Goal: Task Accomplishment & Management: Use online tool/utility

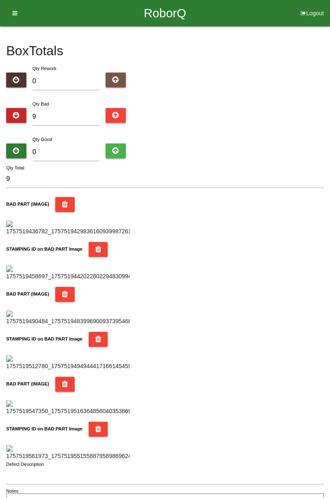
click at [329, 68] on div "Box Totals Translate Weight Weight unit: Rework Weight Bad Weight Good Weight 0…" at bounding box center [165, 268] width 330 height 485
click at [56, 114] on input "9" at bounding box center [66, 117] width 67 height 18
type input "0"
type input "1"
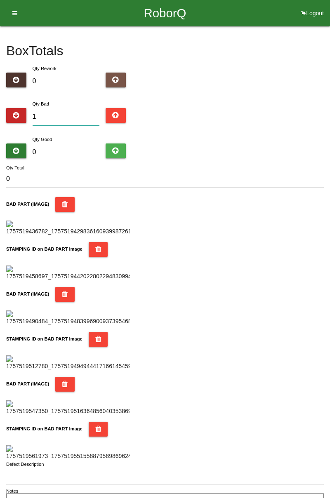
type input "1"
type input "11"
click at [329, 56] on div "Box Totals Translate Weight Weight unit: Rework Weight Bad Weight Good Weight 0…" at bounding box center [165, 268] width 330 height 485
click at [74, 109] on input "11" at bounding box center [66, 117] width 67 height 18
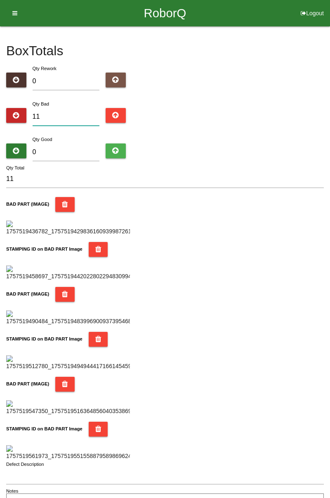
type input "1"
type input "12"
type input "1"
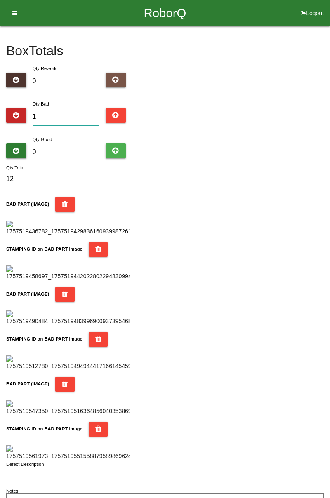
type input "1"
type input "14"
click at [70, 151] on input "0" at bounding box center [66, 152] width 67 height 18
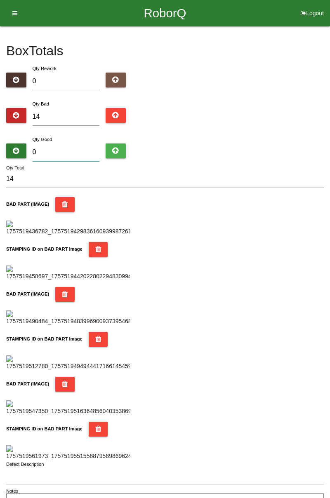
type input "7"
type input "21"
type input "70"
type input "84"
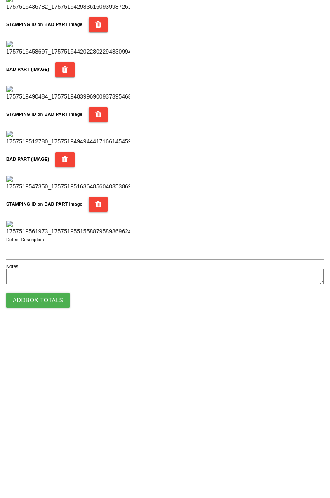
type input "70"
click at [55, 475] on button "Add Box Totals" at bounding box center [37, 470] width 63 height 15
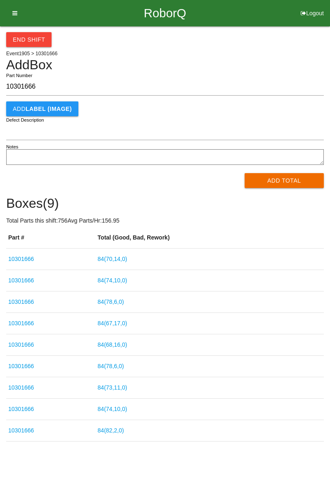
type input "10301666"
click at [290, 178] on button "Add Total" at bounding box center [284, 180] width 80 height 15
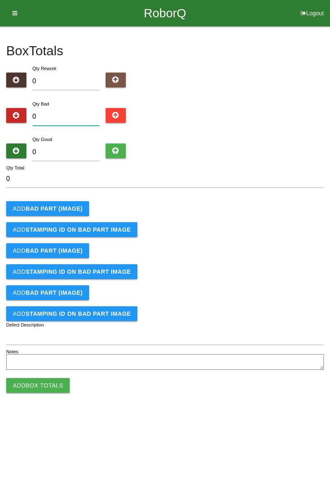
click at [66, 113] on input "0" at bounding box center [66, 117] width 67 height 18
type input "2"
click at [73, 205] on b "BAD PART (IMAGE)" at bounding box center [54, 208] width 57 height 7
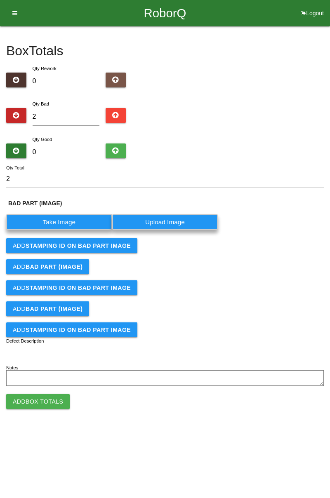
click at [67, 219] on label "Take Image" at bounding box center [59, 222] width 106 height 16
click at [0, 0] on \(IMAGE\) "Take Image" at bounding box center [0, 0] width 0 height 0
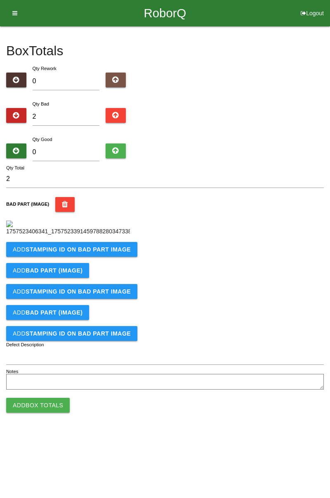
click at [106, 253] on b "STAMPING ID on BAD PART Image" at bounding box center [78, 249] width 105 height 7
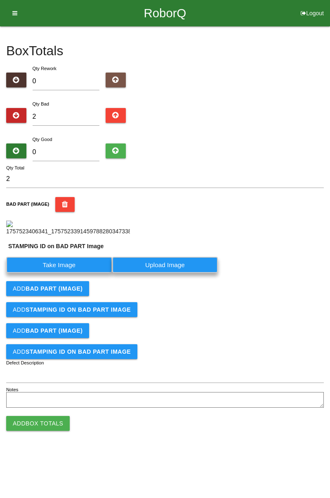
click at [64, 273] on label "Take Image" at bounding box center [59, 265] width 106 height 16
click at [0, 0] on PART "Take Image" at bounding box center [0, 0] width 0 height 0
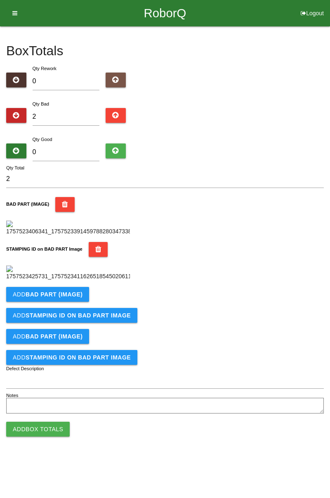
scroll to position [181, 0]
click at [74, 298] on b "BAD PART (IMAGE)" at bounding box center [54, 294] width 57 height 7
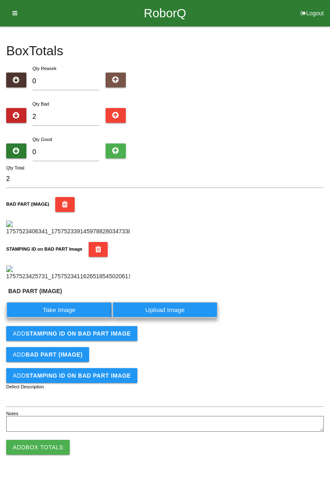
click at [65, 318] on label "Take Image" at bounding box center [59, 310] width 106 height 16
click at [0, 0] on \(IMAGE\) "Take Image" at bounding box center [0, 0] width 0 height 0
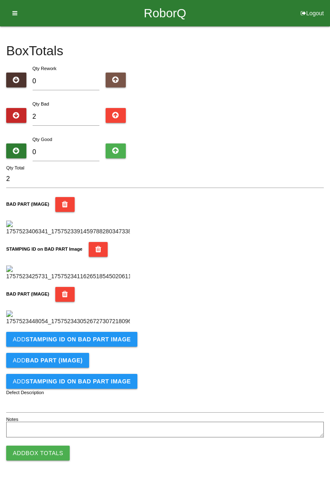
scroll to position [317, 0]
click at [115, 343] on b "STAMPING ID on BAD PART Image" at bounding box center [78, 339] width 105 height 7
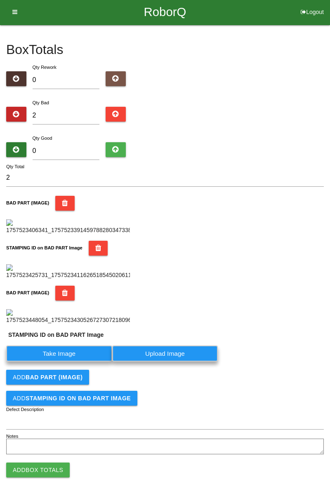
click at [84, 362] on label "Take Image" at bounding box center [59, 353] width 106 height 16
click at [0, 0] on PART "Take Image" at bounding box center [0, 0] width 0 height 0
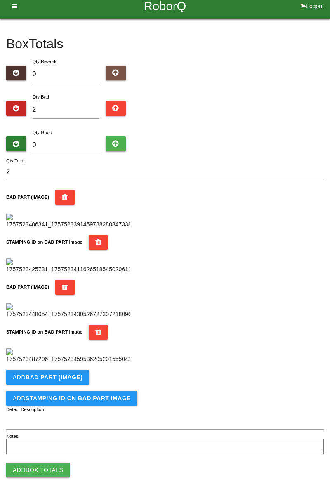
scroll to position [0, 0]
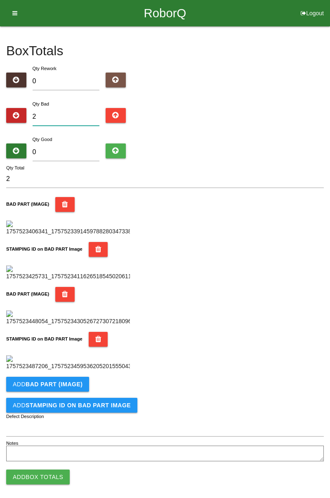
click at [59, 113] on input "2" at bounding box center [66, 117] width 67 height 18
click at [68, 116] on input "2" at bounding box center [66, 117] width 67 height 18
type input "0"
type input "5"
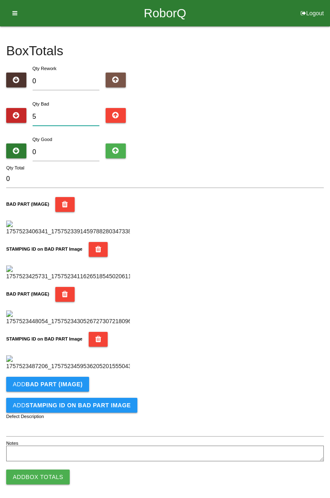
type input "5"
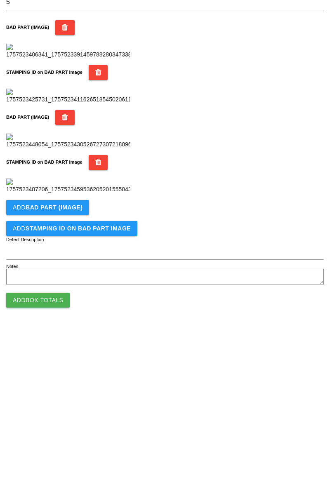
scroll to position [452, 0]
click at [80, 379] on button "Add BAD PART (IMAGE)" at bounding box center [47, 377] width 83 height 15
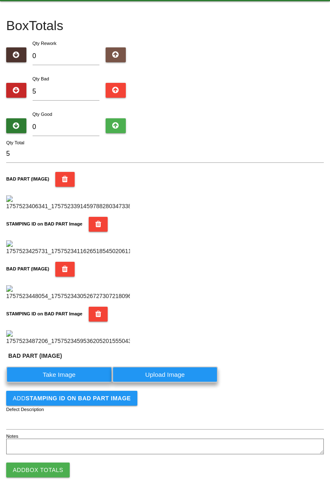
click at [73, 383] on label "Take Image" at bounding box center [59, 374] width 106 height 16
click at [0, 0] on \(IMAGE\) "Take Image" at bounding box center [0, 0] width 0 height 0
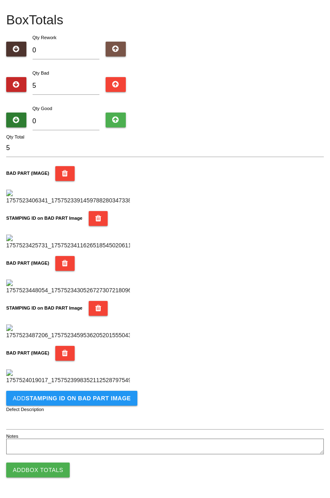
scroll to position [587, 0]
click at [115, 397] on b "STAMPING ID on BAD PART Image" at bounding box center [78, 398] width 105 height 7
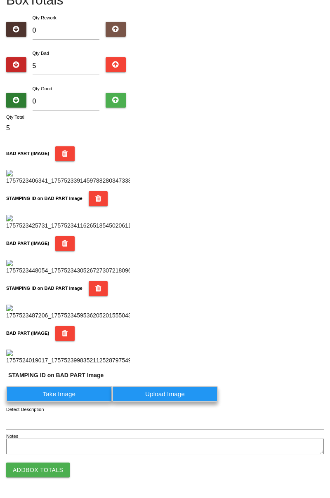
click at [79, 402] on label "Take Image" at bounding box center [59, 394] width 106 height 16
click at [0, 0] on PART "Take Image" at bounding box center [0, 0] width 0 height 0
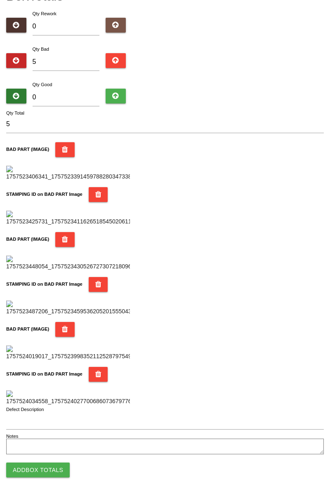
scroll to position [0, 0]
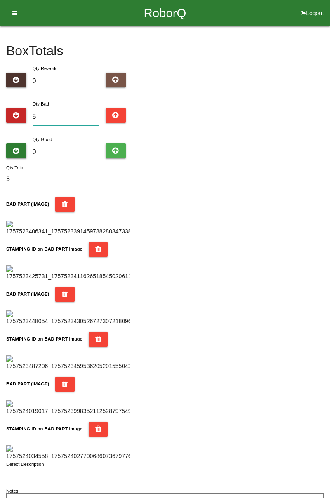
click at [73, 117] on input "5" at bounding box center [66, 117] width 67 height 18
type input "0"
type input "7"
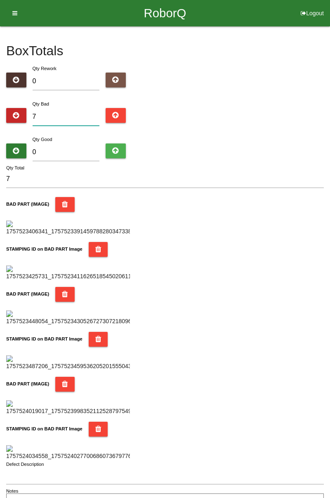
click at [61, 115] on input "7" at bounding box center [66, 117] width 67 height 18
click at [329, 87] on div "Box Totals Translate Weight Weight unit: Rework Weight Bad Weight Good Weight 0…" at bounding box center [165, 268] width 330 height 485
click at [73, 120] on input "7" at bounding box center [66, 117] width 67 height 18
type input "0"
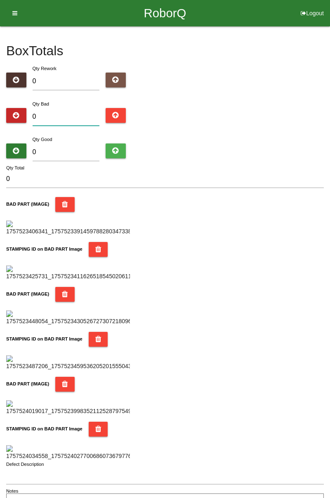
type input "1"
type input "12"
click at [329, 83] on div "Box Totals Translate Weight Weight unit: Rework Weight Bad Weight Good Weight 0…" at bounding box center [165, 268] width 330 height 485
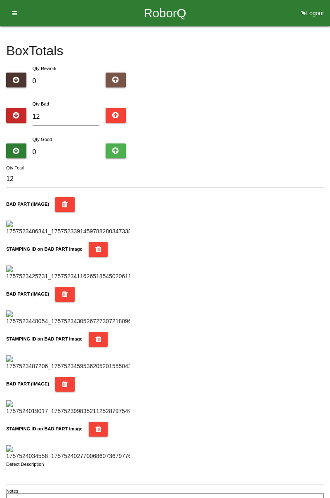
click at [329, 81] on div "Box Totals Translate Weight Weight unit: Rework Weight Bad Weight Good Weight 0…" at bounding box center [165, 268] width 330 height 485
click at [63, 119] on input "12" at bounding box center [66, 117] width 67 height 18
type input "1"
type input "16"
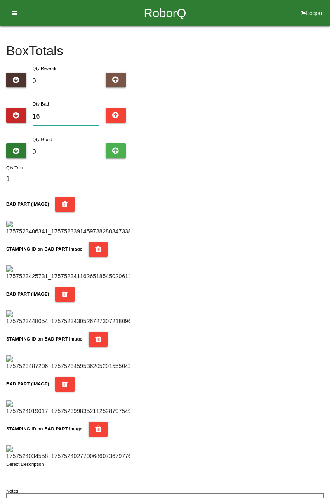
type input "16"
type input "1"
type input "19"
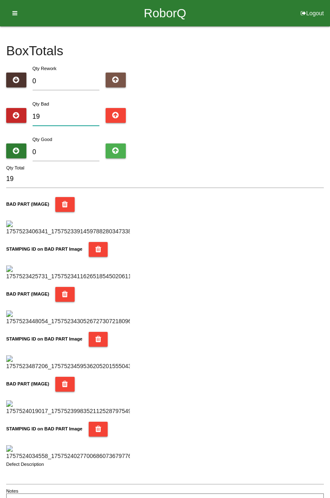
type input "19"
click at [68, 148] on input "0" at bounding box center [66, 152] width 67 height 18
type input "7"
type input "26"
type input "75"
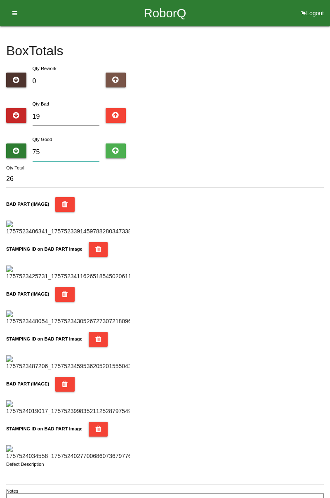
type input "94"
type input "7"
type input "26"
type input "0"
type input "19"
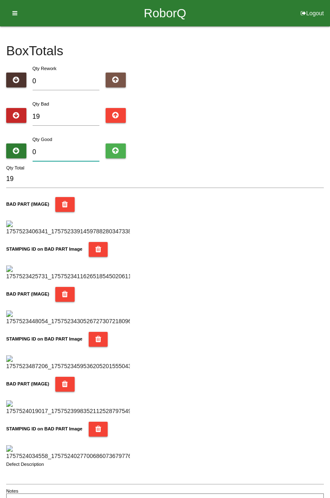
type input "6"
type input "25"
type input "65"
type input "84"
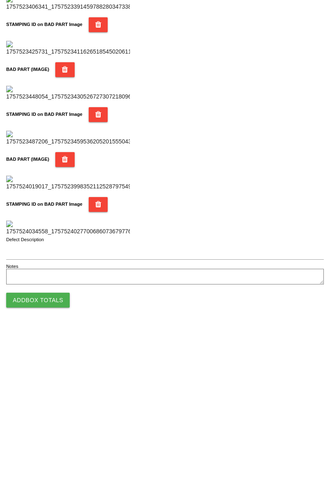
scroll to position [722, 0]
type input "65"
click at [50, 468] on button "Add Box Totals" at bounding box center [37, 470] width 63 height 15
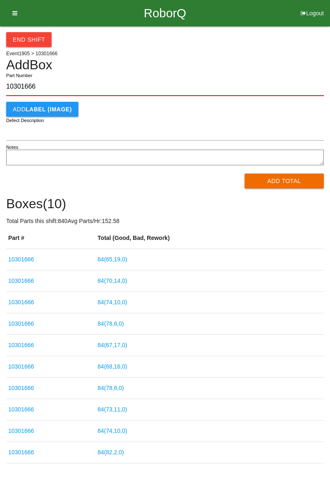
type input "10301666"
click at [282, 187] on button "Add Total" at bounding box center [284, 181] width 80 height 15
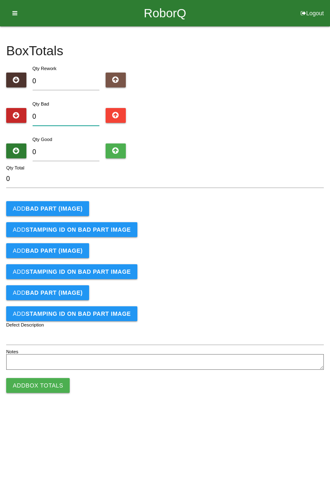
click at [63, 113] on input "0" at bounding box center [66, 117] width 67 height 18
type input "1"
click at [75, 207] on b "BAD PART (IMAGE)" at bounding box center [54, 208] width 57 height 7
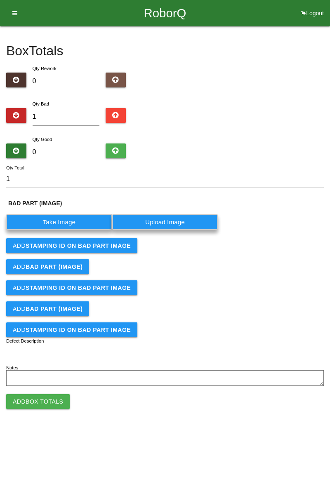
click at [68, 219] on label "Take Image" at bounding box center [59, 222] width 106 height 16
click at [0, 0] on \(IMAGE\) "Take Image" at bounding box center [0, 0] width 0 height 0
click at [95, 248] on button "Add STAMPING ID on BAD PART Image" at bounding box center [71, 245] width 131 height 15
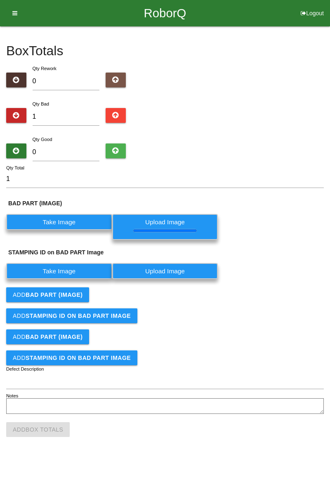
click at [87, 272] on label "Take Image" at bounding box center [59, 271] width 106 height 16
click at [0, 0] on PART "Take Image" at bounding box center [0, 0] width 0 height 0
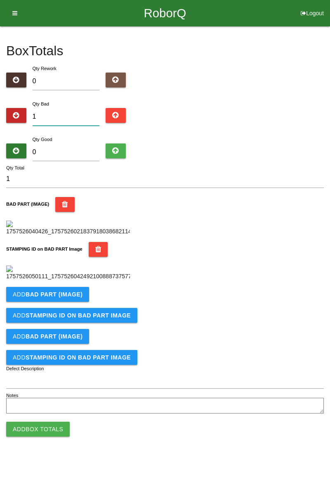
click at [66, 114] on input "1" at bounding box center [66, 117] width 67 height 18
click at [68, 113] on input "1" at bounding box center [66, 117] width 67 height 18
type input "0"
type input "2"
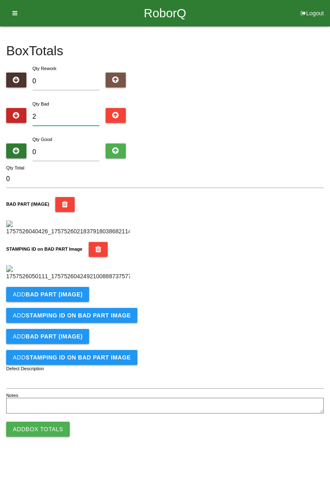
type input "2"
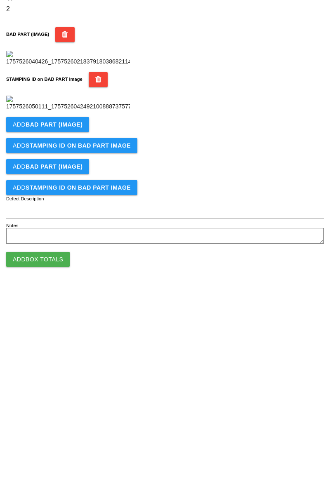
click at [78, 298] on b "BAD PART (IMAGE)" at bounding box center [54, 294] width 57 height 7
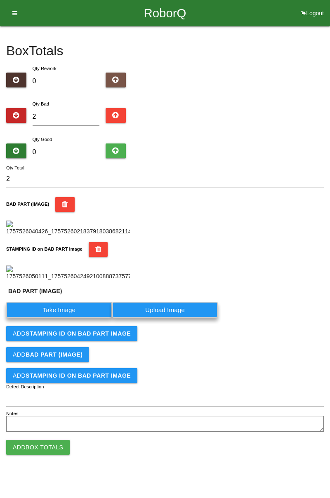
scroll to position [200, 0]
click at [88, 318] on label "Take Image" at bounding box center [59, 310] width 106 height 16
click at [0, 0] on \(IMAGE\) "Take Image" at bounding box center [0, 0] width 0 height 0
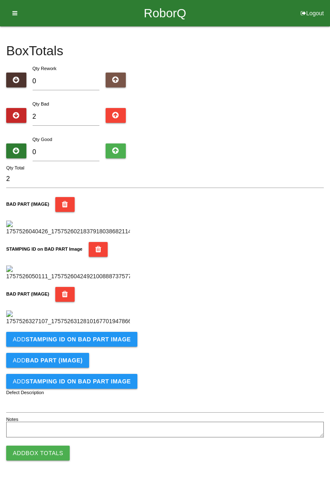
scroll to position [317, 0]
click at [114, 343] on b "STAMPING ID on BAD PART Image" at bounding box center [78, 339] width 105 height 7
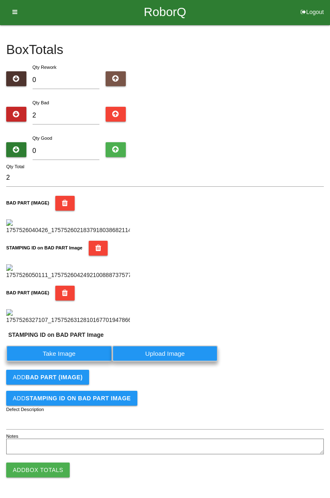
click at [78, 362] on label "Take Image" at bounding box center [59, 353] width 106 height 16
click at [0, 0] on PART "Take Image" at bounding box center [0, 0] width 0 height 0
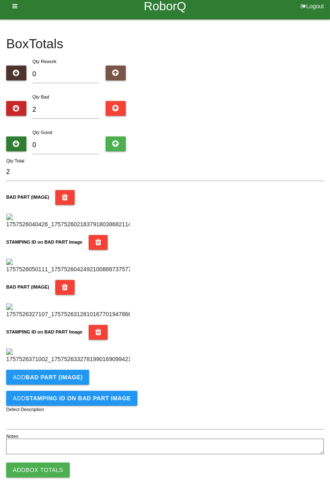
scroll to position [0, 0]
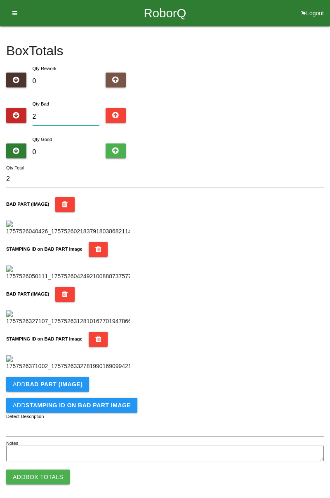
click at [77, 114] on input "2" at bounding box center [66, 117] width 67 height 18
click at [75, 115] on input "2" at bounding box center [66, 117] width 67 height 18
type input "0"
type input "5"
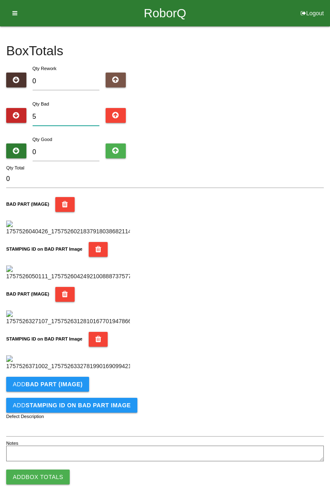
type input "5"
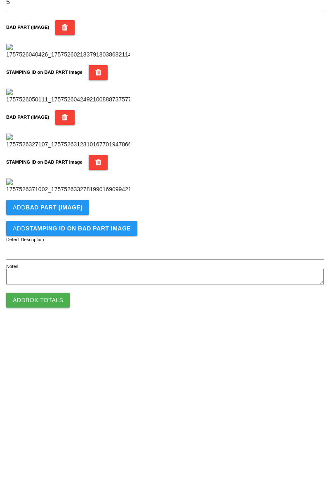
scroll to position [452, 0]
click at [68, 374] on b "BAD PART (IMAGE)" at bounding box center [54, 377] width 57 height 7
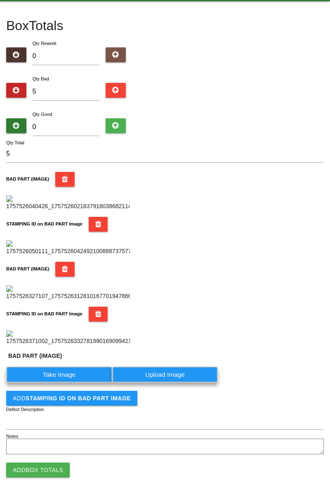
click at [68, 383] on label "Take Image" at bounding box center [59, 374] width 106 height 16
click at [0, 0] on \(IMAGE\) "Take Image" at bounding box center [0, 0] width 0 height 0
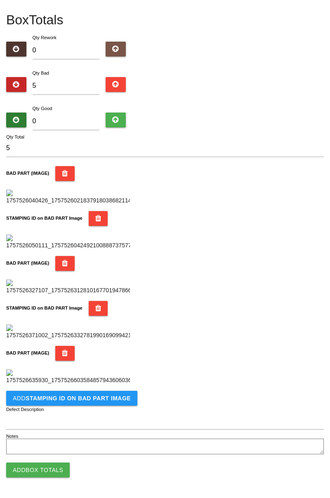
scroll to position [587, 0]
click at [112, 404] on button "Add STAMPING ID on BAD PART Image" at bounding box center [71, 398] width 131 height 15
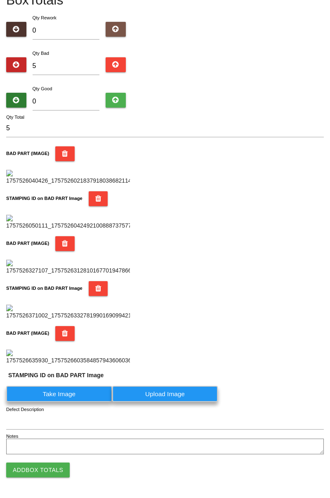
click at [82, 402] on label "Take Image" at bounding box center [59, 394] width 106 height 16
click at [0, 0] on PART "Take Image" at bounding box center [0, 0] width 0 height 0
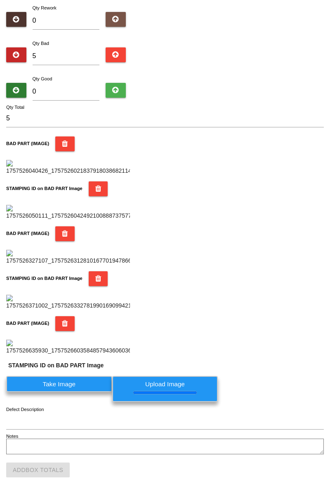
scroll to position [0, 0]
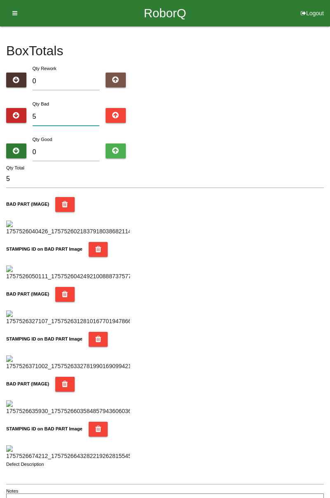
click at [76, 113] on input "5" at bounding box center [66, 117] width 67 height 18
click at [329, 83] on div "Box Totals Translate Weight Weight unit: Rework Weight Bad Weight Good Weight 0…" at bounding box center [165, 268] width 330 height 485
click at [60, 119] on input "5" at bounding box center [66, 117] width 67 height 18
type input "0"
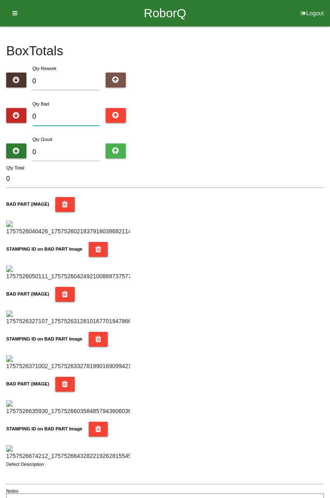
type input "6"
